Goal: Task Accomplishment & Management: Complete application form

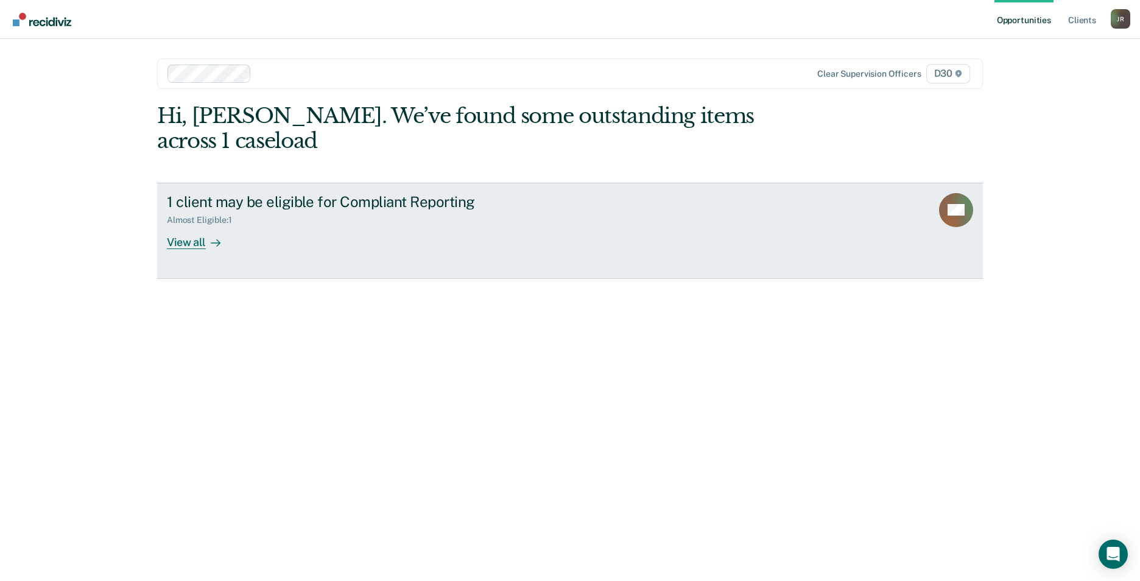
click at [174, 225] on div "View all" at bounding box center [201, 237] width 68 height 24
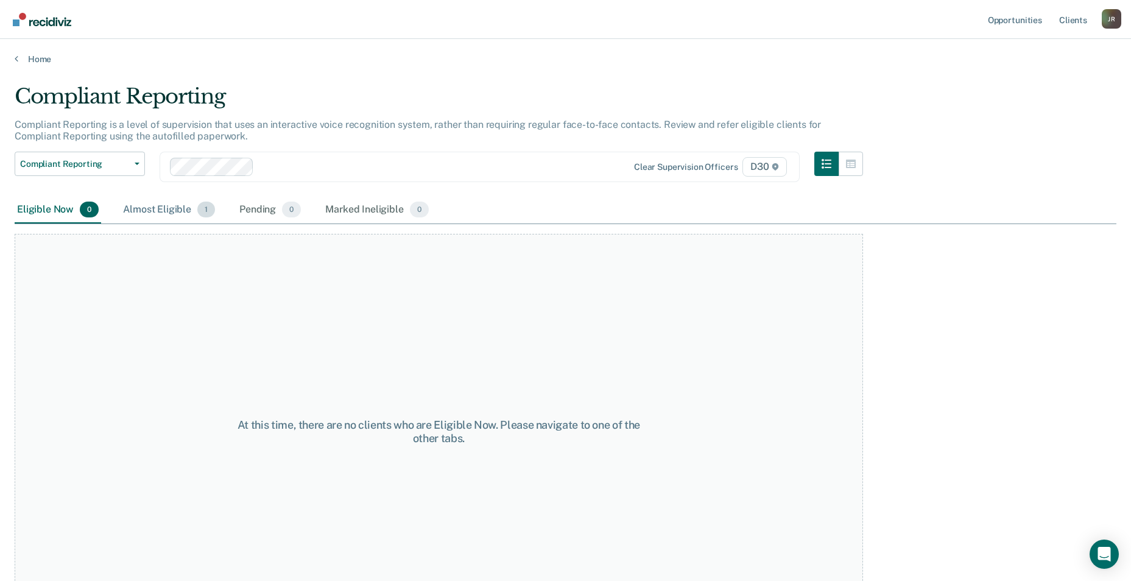
click at [154, 211] on div "Almost Eligible 1" at bounding box center [169, 210] width 97 height 27
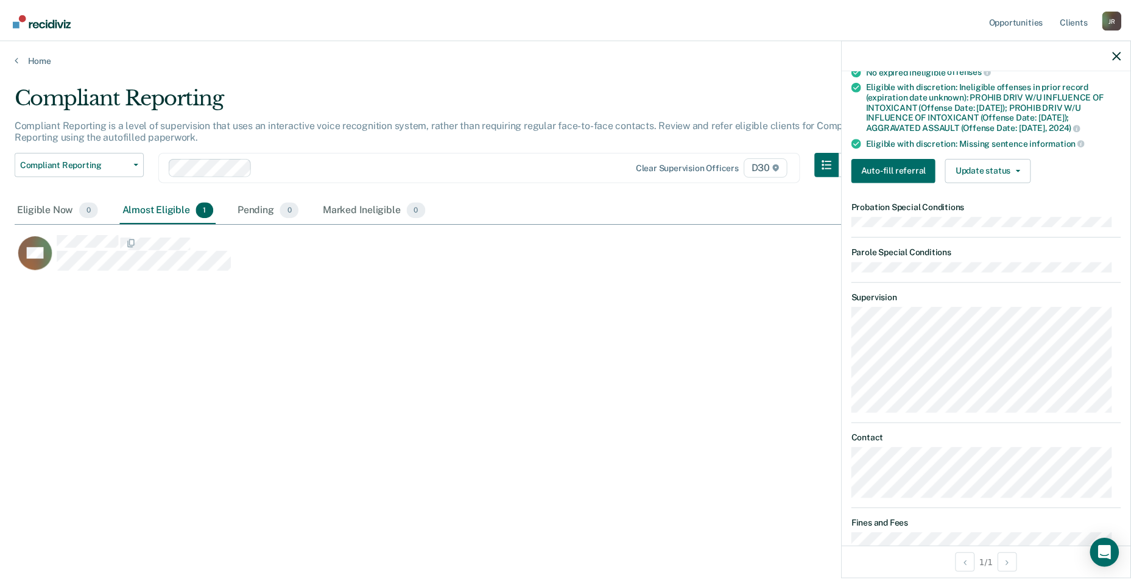
scroll to position [192, 0]
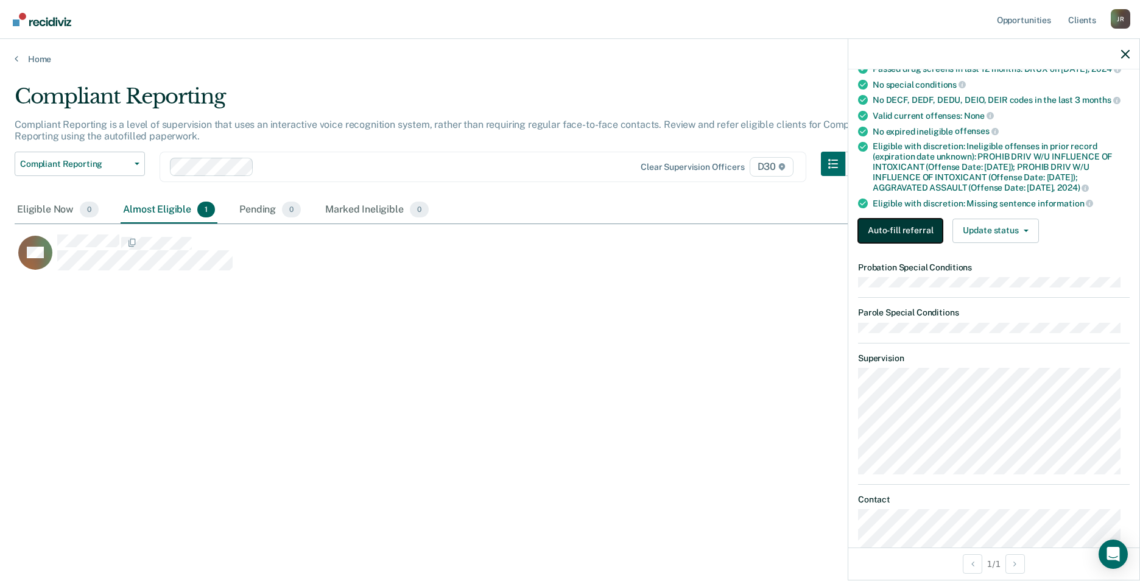
click at [905, 228] on button "Auto-fill referral" at bounding box center [900, 231] width 85 height 24
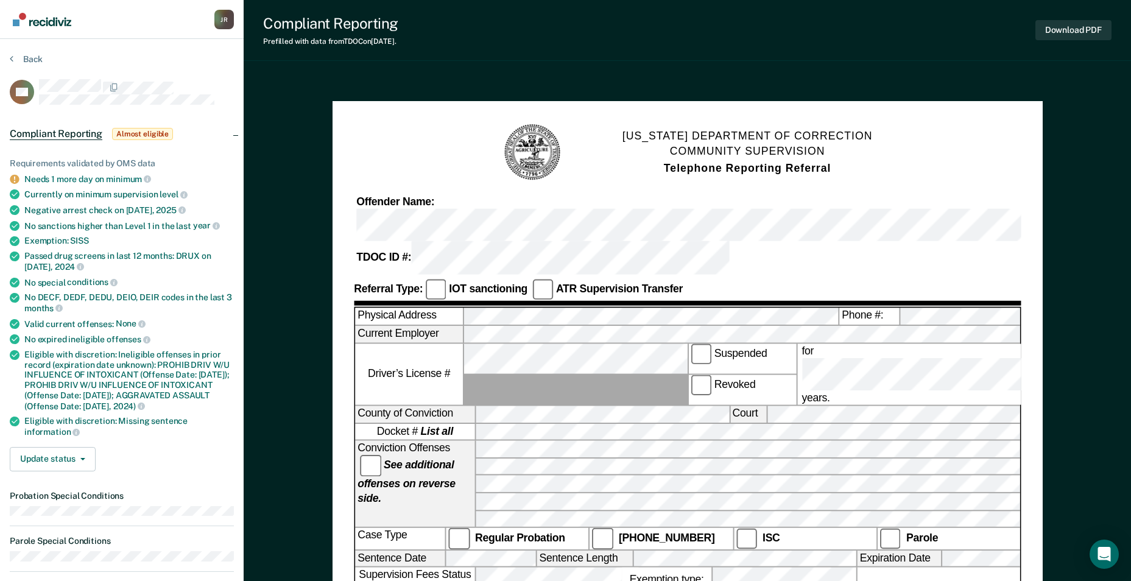
drag, startPoint x: 686, startPoint y: 25, endPoint x: 580, endPoint y: 26, distance: 106.5
click at [580, 26] on div "Compliant Reporting Prefilled with data from TDOC on [DATE] . Download PDF" at bounding box center [687, 30] width 887 height 61
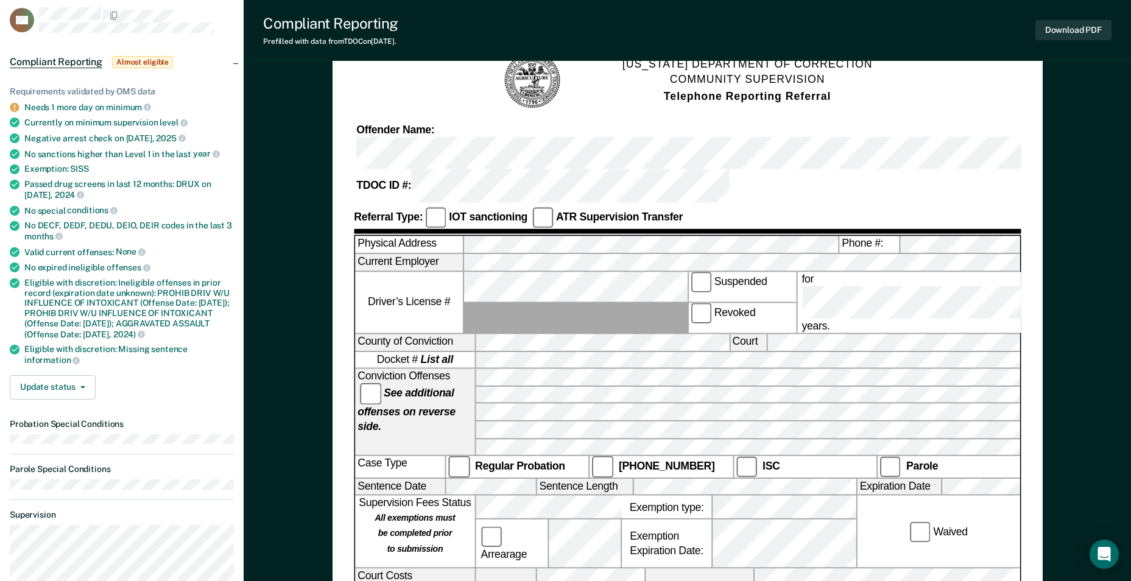
scroll to position [69, 0]
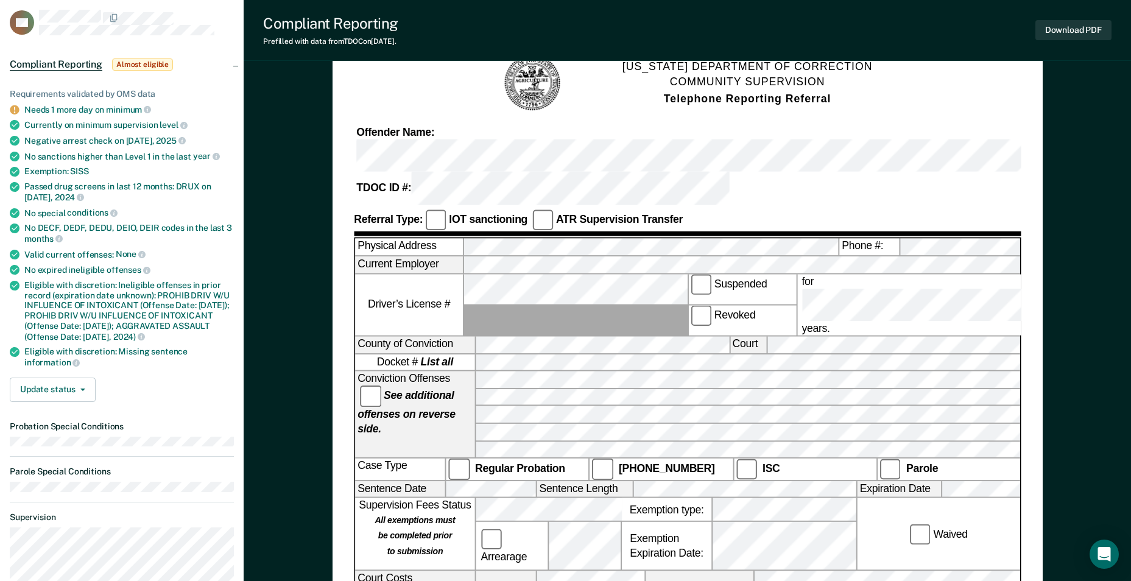
click at [209, 402] on div "Update status [PERSON_NAME] Mark Ineligible" at bounding box center [122, 389] width 224 height 24
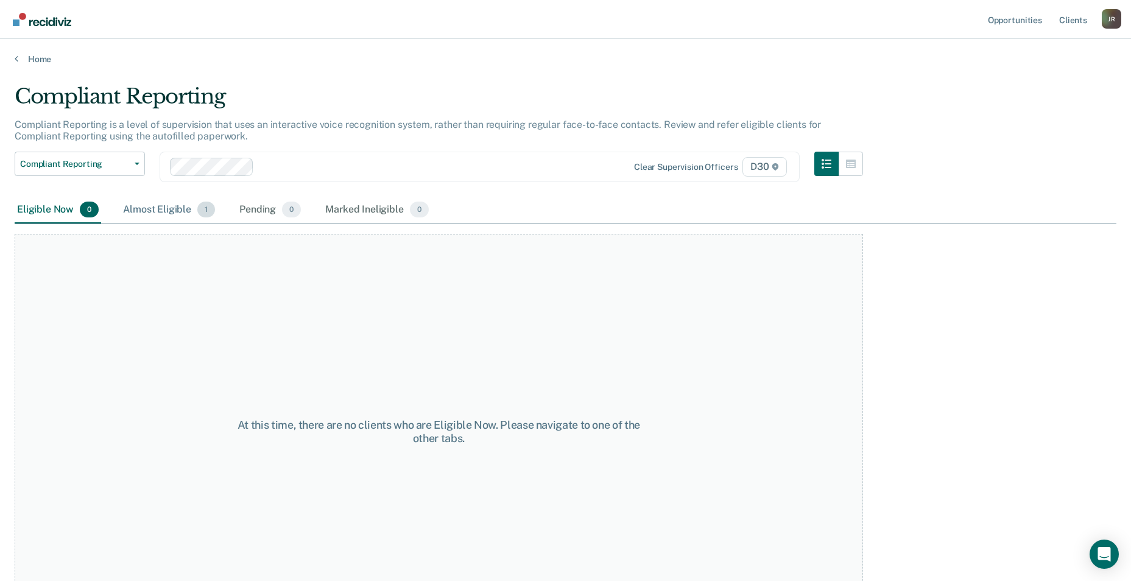
click at [161, 206] on div "Almost Eligible 1" at bounding box center [169, 210] width 97 height 27
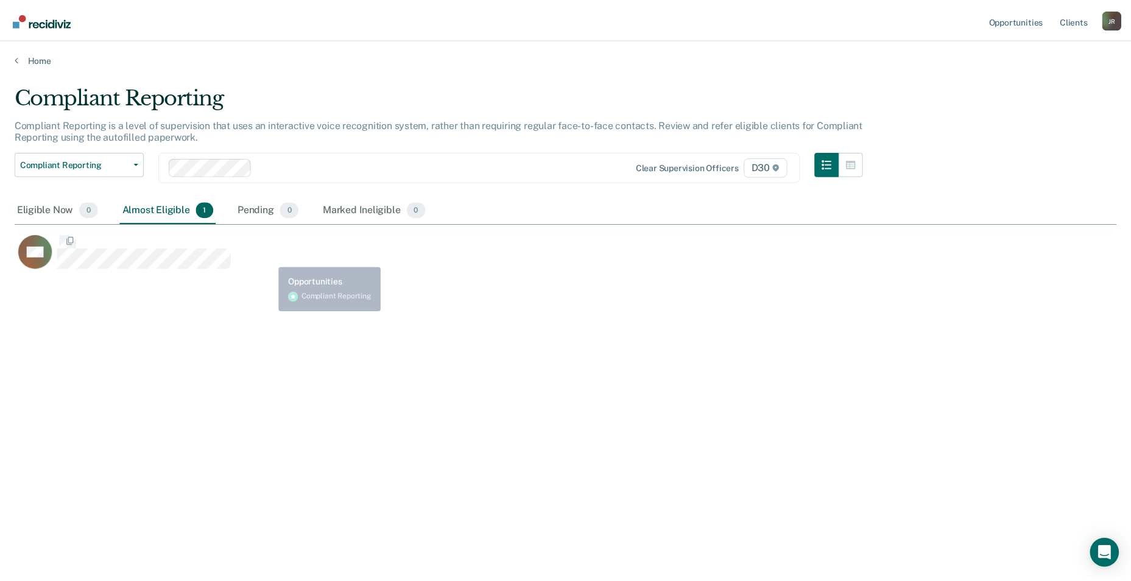
scroll to position [396, 1101]
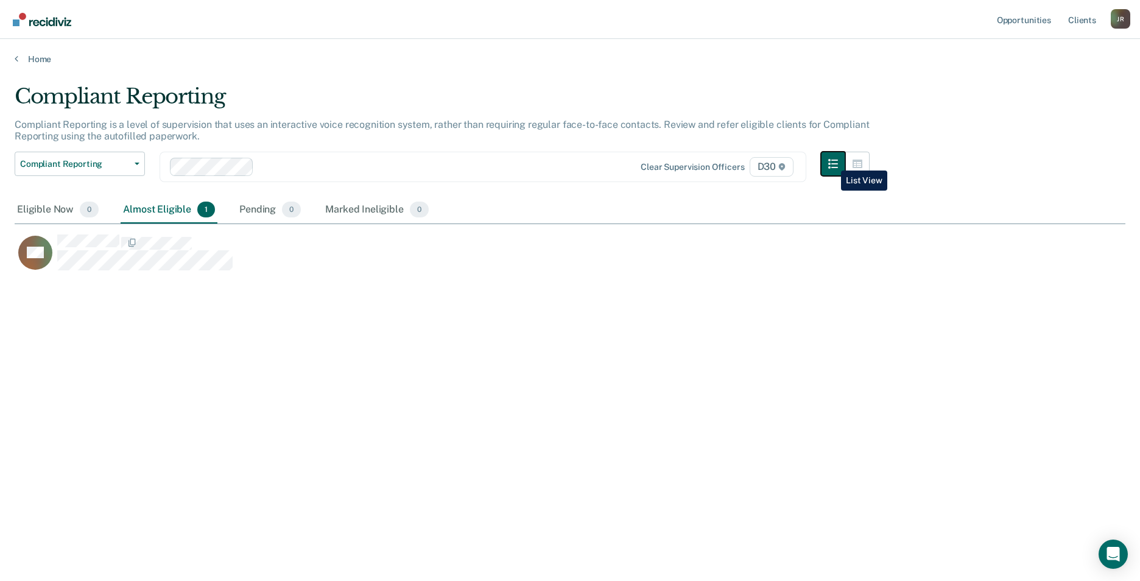
click at [830, 161] on icon "button" at bounding box center [833, 164] width 10 height 10
click at [35, 60] on link "Home" at bounding box center [570, 59] width 1110 height 11
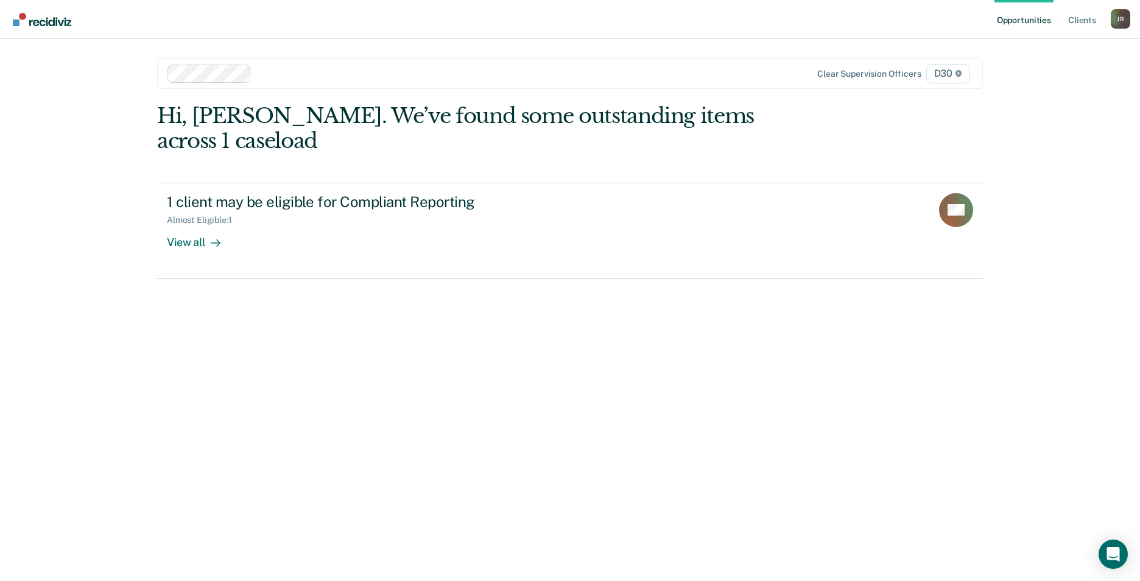
click at [1019, 16] on link "Opportunities" at bounding box center [1023, 19] width 59 height 39
click at [1018, 19] on link "Opportunities" at bounding box center [1023, 19] width 59 height 39
click at [1088, 18] on link "Client s" at bounding box center [1081, 19] width 33 height 39
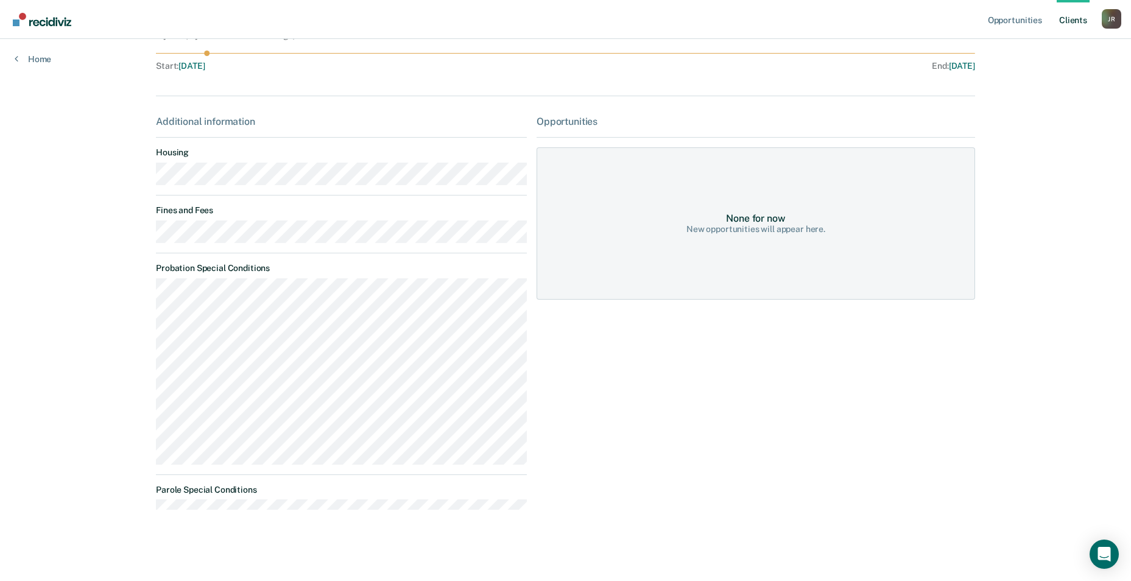
scroll to position [124, 0]
click at [572, 119] on div "Opportunities" at bounding box center [755, 120] width 438 height 12
click at [563, 117] on div "Opportunities" at bounding box center [755, 120] width 438 height 12
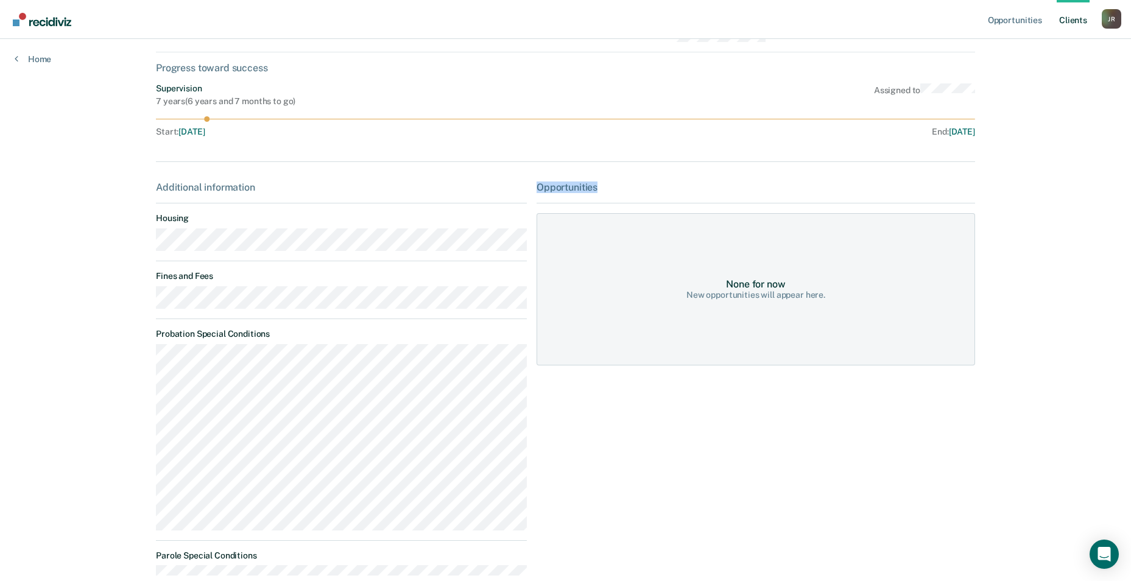
scroll to position [0, 0]
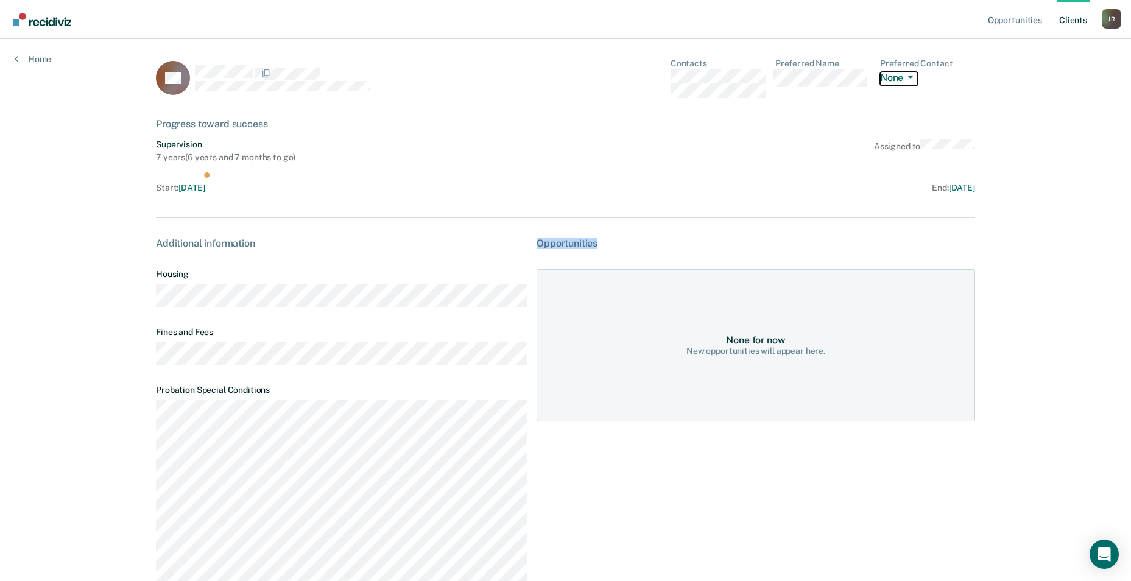
click at [911, 76] on icon "button" at bounding box center [910, 77] width 5 height 2
click at [519, 70] on div at bounding box center [359, 73] width 329 height 16
